Goal: Information Seeking & Learning: Learn about a topic

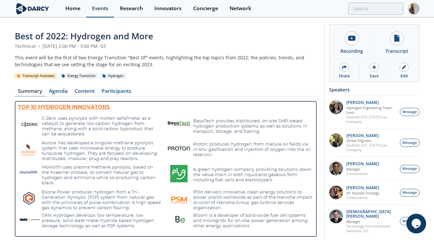
click at [98, 8] on div "Events" at bounding box center [100, 8] width 16 height 5
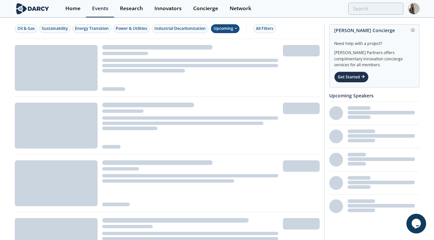
click at [231, 29] on div "Upcoming" at bounding box center [225, 28] width 29 height 9
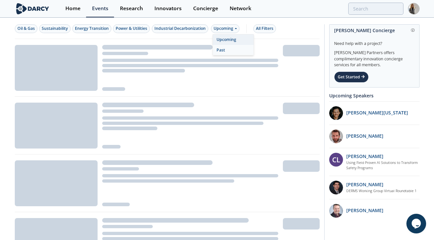
click at [224, 50] on div "Past" at bounding box center [233, 50] width 41 height 11
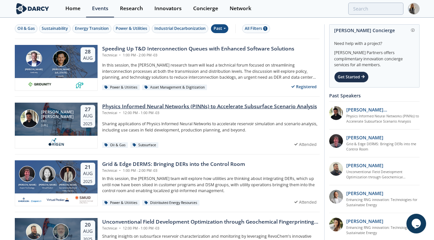
click at [211, 105] on div "Physics Informed Neural Networks (PINNs) to Accelerate Subsurface Scenario Anal…" at bounding box center [209, 107] width 215 height 8
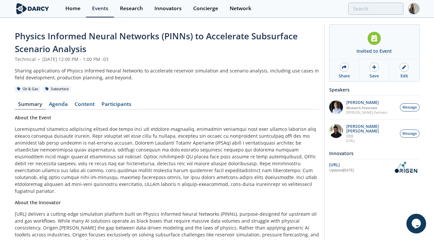
click at [70, 38] on span "Physics Informed Neural Networks (PINNs) to Accelerate Subsurface Scenario Anal…" at bounding box center [156, 42] width 283 height 25
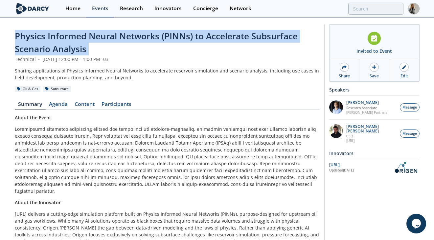
click at [70, 38] on span "Physics Informed Neural Networks (PINNs) to Accelerate Subsurface Scenario Anal…" at bounding box center [156, 42] width 283 height 25
copy header "Physics Informed Neural Networks (PINNs) to Accelerate Subsurface Scenario Anal…"
